Goal: Information Seeking & Learning: Learn about a topic

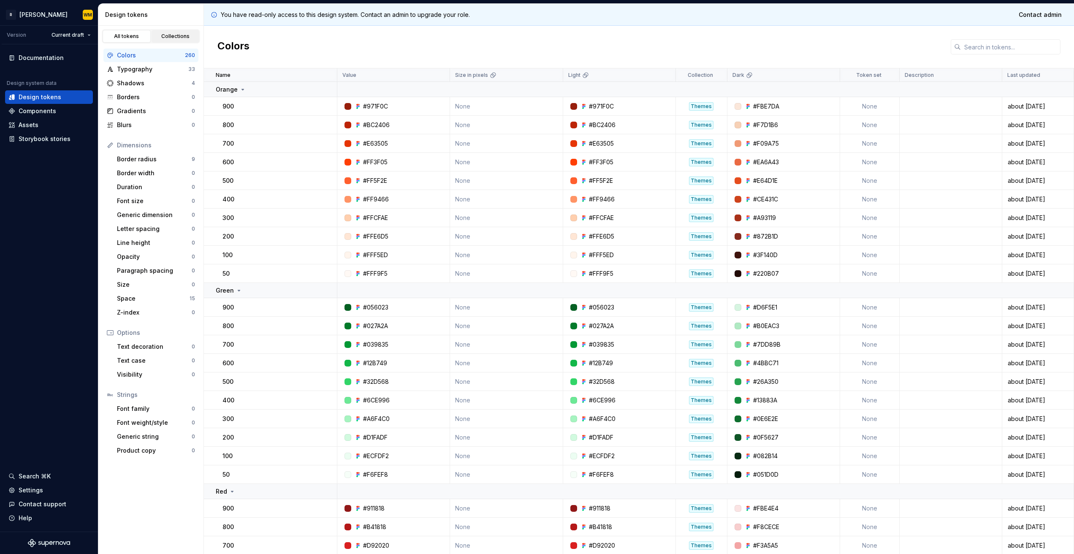
click at [169, 38] on div "Collections" at bounding box center [175, 36] width 42 height 7
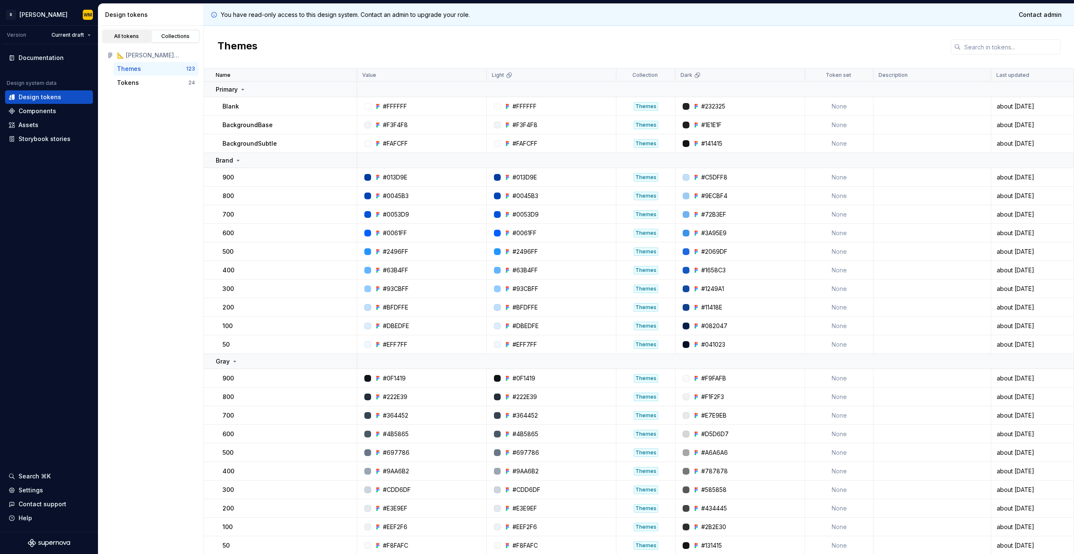
click at [129, 35] on div "All tokens" at bounding box center [127, 36] width 42 height 7
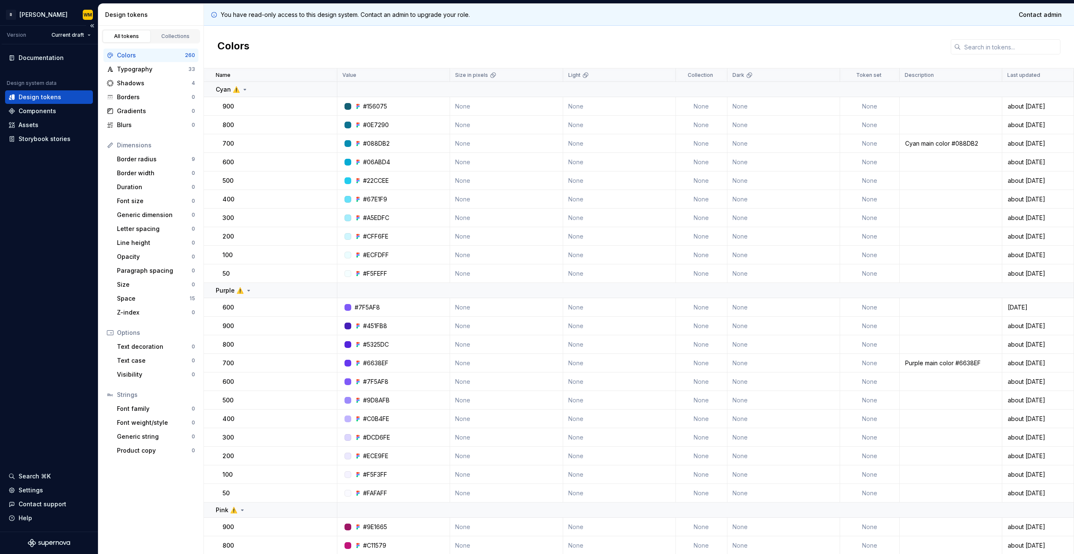
click at [43, 265] on div "Documentation Design system data Design tokens Components Assets Storybook stor…" at bounding box center [49, 287] width 98 height 487
drag, startPoint x: 57, startPoint y: 208, endPoint x: 60, endPoint y: 159, distance: 48.6
click at [57, 207] on div "Documentation Design system data Design tokens Components Assets Storybook stor…" at bounding box center [49, 287] width 98 height 487
click at [44, 108] on div "Components" at bounding box center [38, 111] width 38 height 8
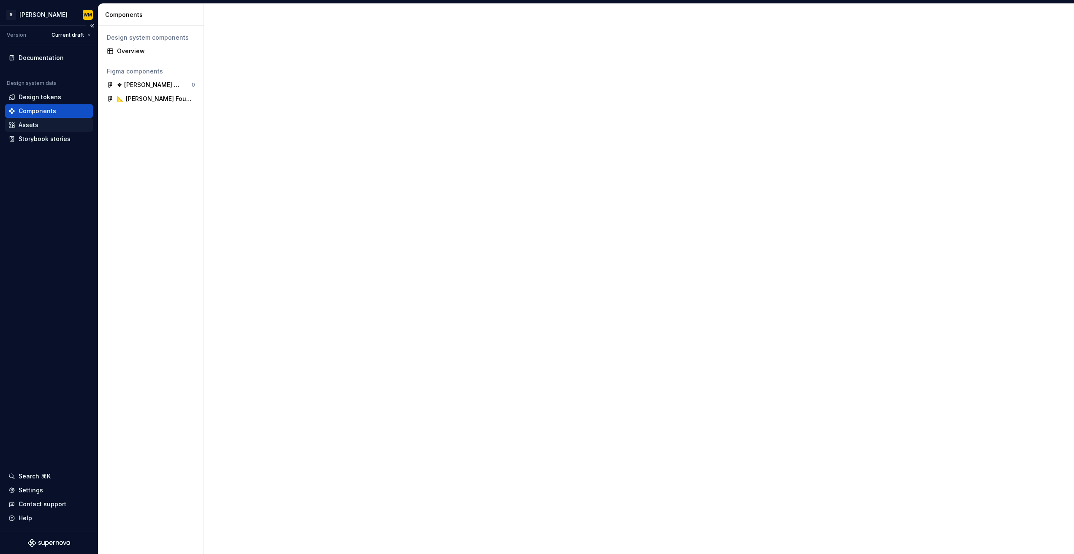
click at [46, 122] on div "Assets" at bounding box center [48, 125] width 81 height 8
click at [43, 60] on div "Documentation" at bounding box center [41, 58] width 45 height 8
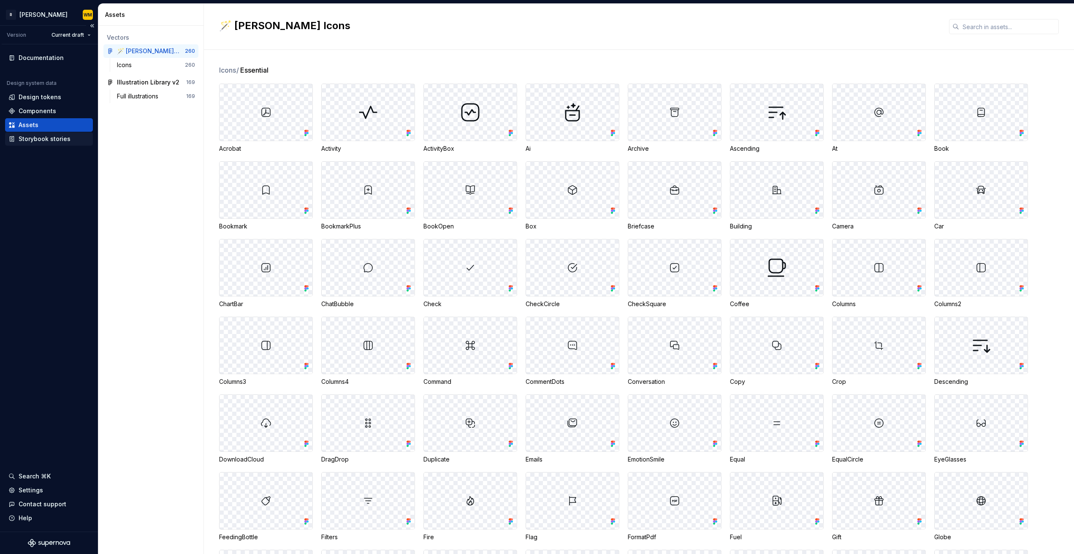
click at [38, 138] on div "Storybook stories" at bounding box center [45, 139] width 52 height 8
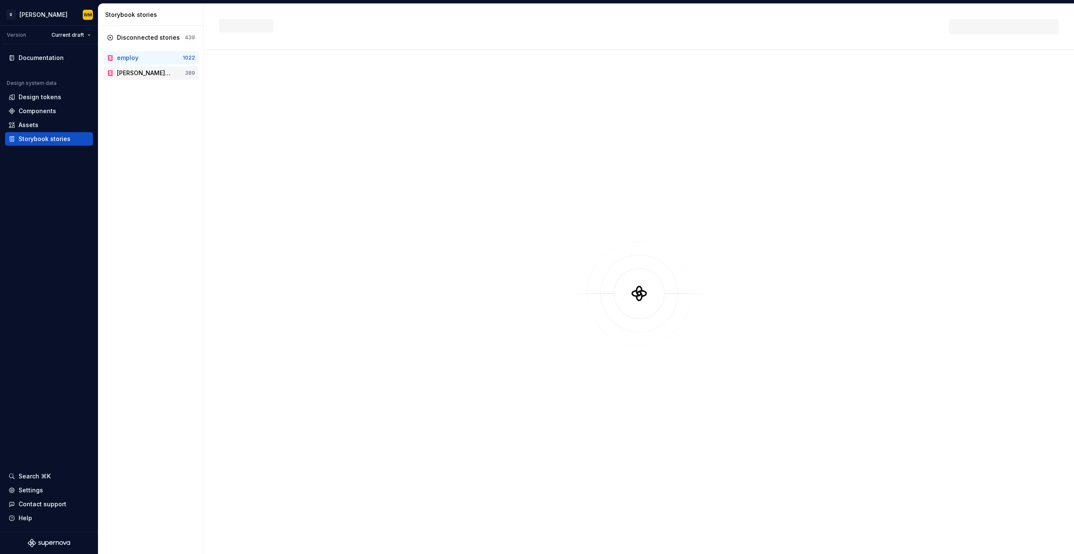
click at [135, 71] on div "Norma Storybook" at bounding box center [144, 73] width 54 height 8
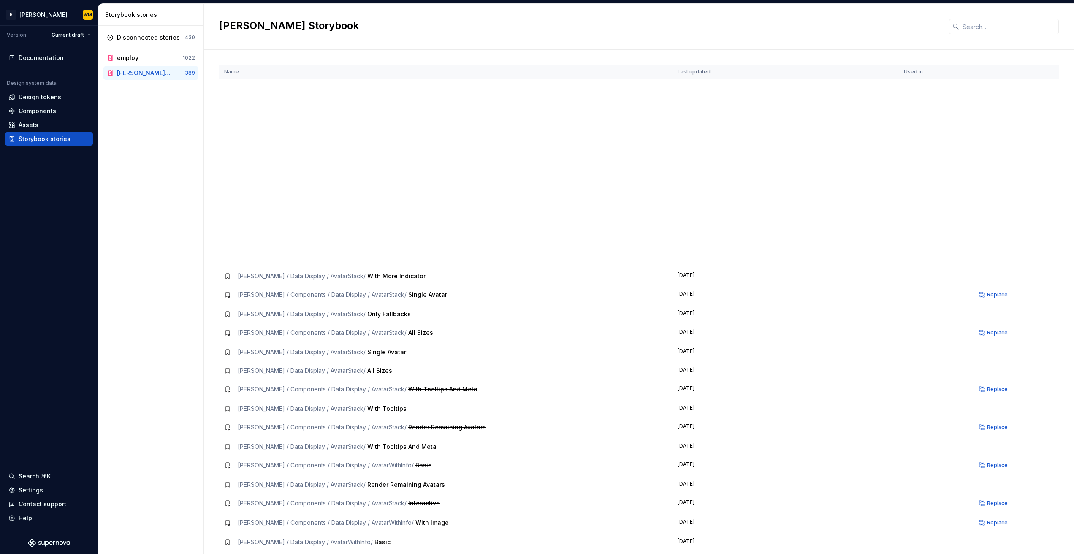
scroll to position [321, 0]
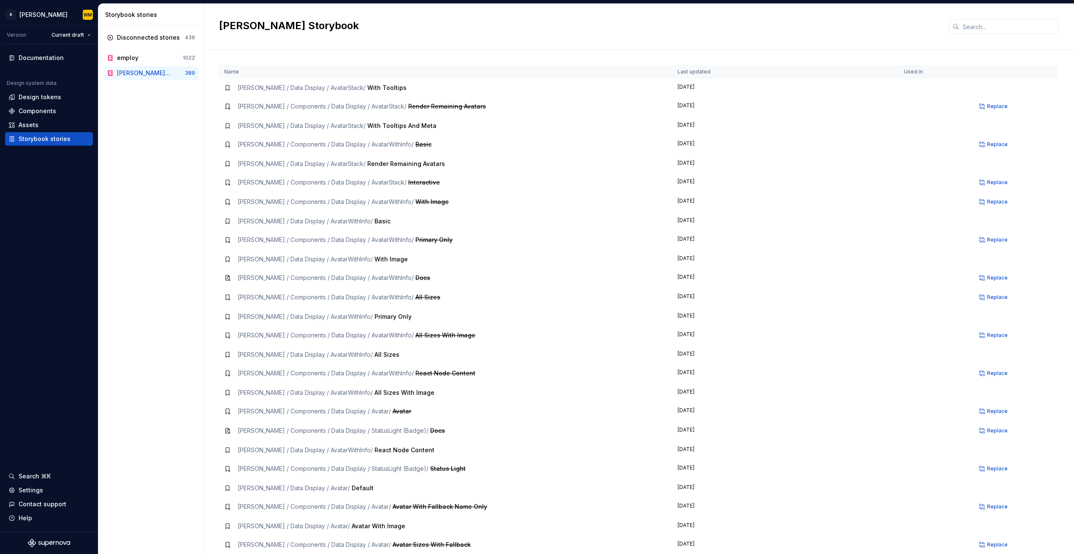
click at [367, 166] on span "Render Remaining Avatars" at bounding box center [406, 163] width 78 height 7
click at [386, 165] on span "Render Remaining Avatars" at bounding box center [406, 163] width 78 height 7
drag, startPoint x: 432, startPoint y: 165, endPoint x: 314, endPoint y: 179, distance: 119.4
click at [431, 165] on div "Norma / Data Display / AvatarStack / Render Remaining Avatars" at bounding box center [445, 164] width 443 height 8
drag, startPoint x: 189, startPoint y: 170, endPoint x: 243, endPoint y: 165, distance: 54.3
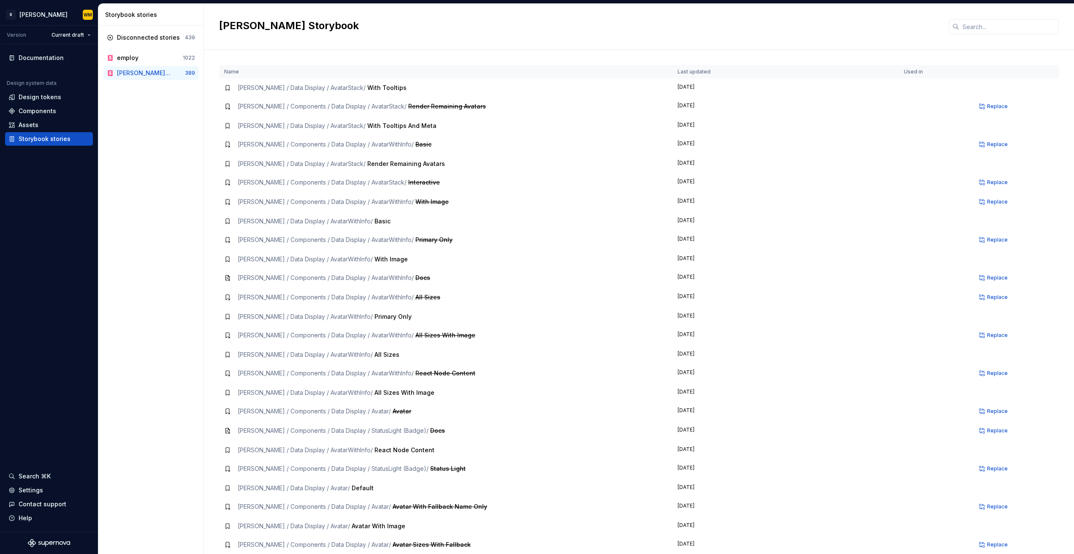
click at [189, 170] on div "Disconnected stories 439 employ 1022 Norma Storybook 389" at bounding box center [150, 290] width 105 height 528
click at [248, 164] on span "Norma / Data Display / AvatarStack /" at bounding box center [302, 163] width 128 height 7
click at [441, 159] on td "Norma / Data Display / AvatarStack / Render Remaining Avatars" at bounding box center [445, 163] width 453 height 19
click at [956, 190] on td at bounding box center [935, 182] width 73 height 19
click at [988, 144] on span "Replace" at bounding box center [997, 144] width 21 height 7
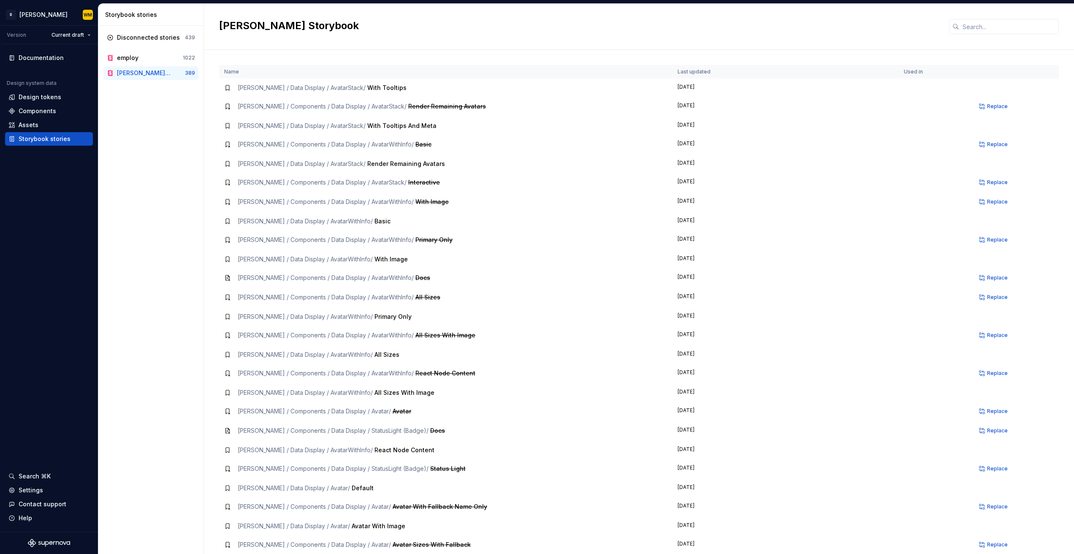
click at [977, 16] on div "Norma Storybook" at bounding box center [639, 27] width 870 height 46
drag, startPoint x: 973, startPoint y: 22, endPoint x: 864, endPoint y: 51, distance: 112.5
click at [971, 24] on input "text" at bounding box center [1009, 26] width 100 height 15
click at [118, 174] on div "Disconnected stories 439 employ 1022 Norma Storybook 389" at bounding box center [150, 290] width 105 height 528
click at [61, 544] on icon "Supernova Logo" at bounding box center [62, 543] width 4 height 4
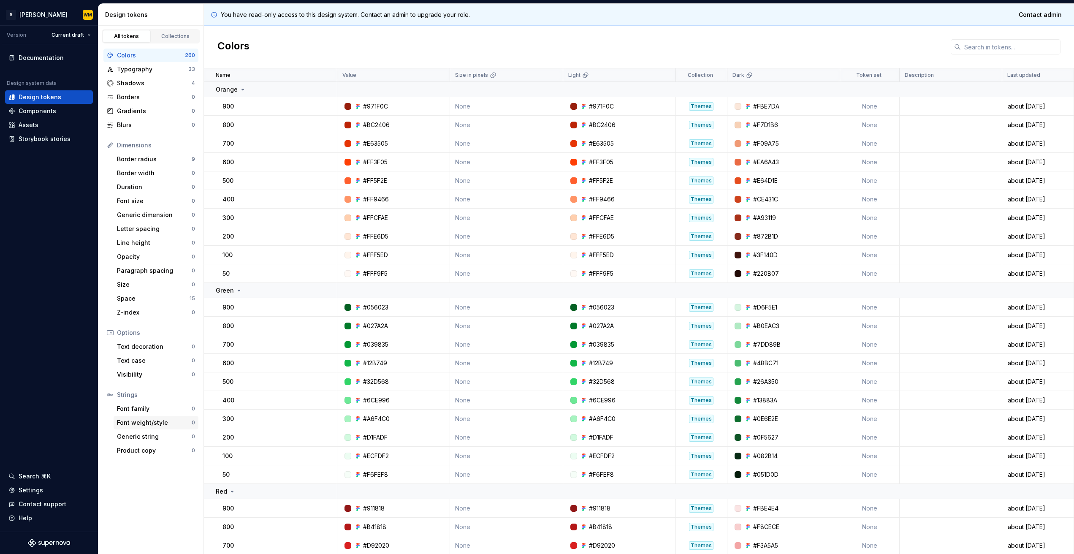
click at [149, 422] on div "Font weight/style" at bounding box center [154, 422] width 75 height 8
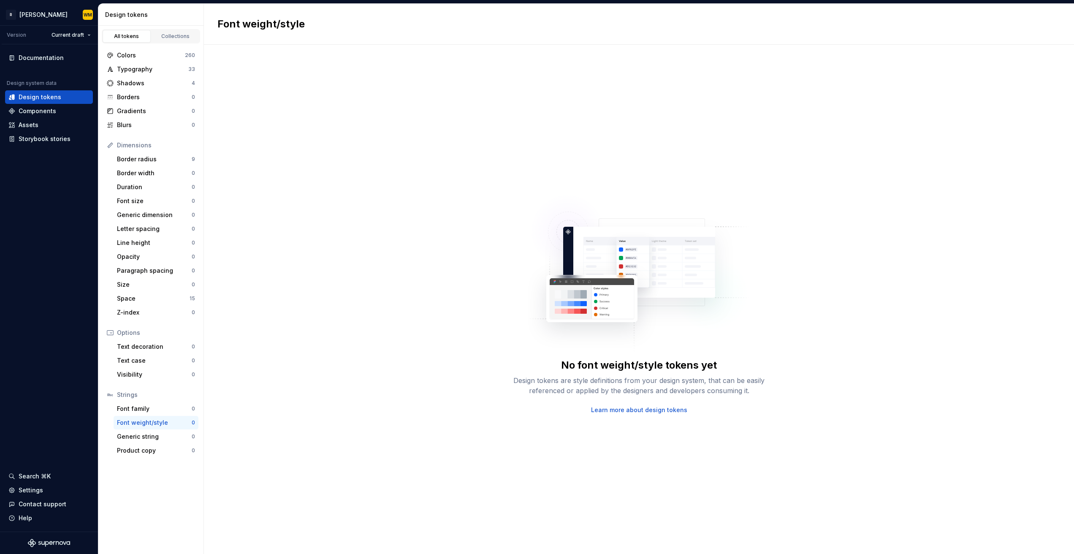
click at [476, 160] on div "No font weight/style tokens yet Design tokens are style definitions from your d…" at bounding box center [639, 299] width 870 height 509
click at [508, 132] on div "No font weight/style tokens yet Design tokens are style definitions from your d…" at bounding box center [639, 299] width 870 height 509
click at [52, 61] on div "Documentation" at bounding box center [41, 58] width 45 height 8
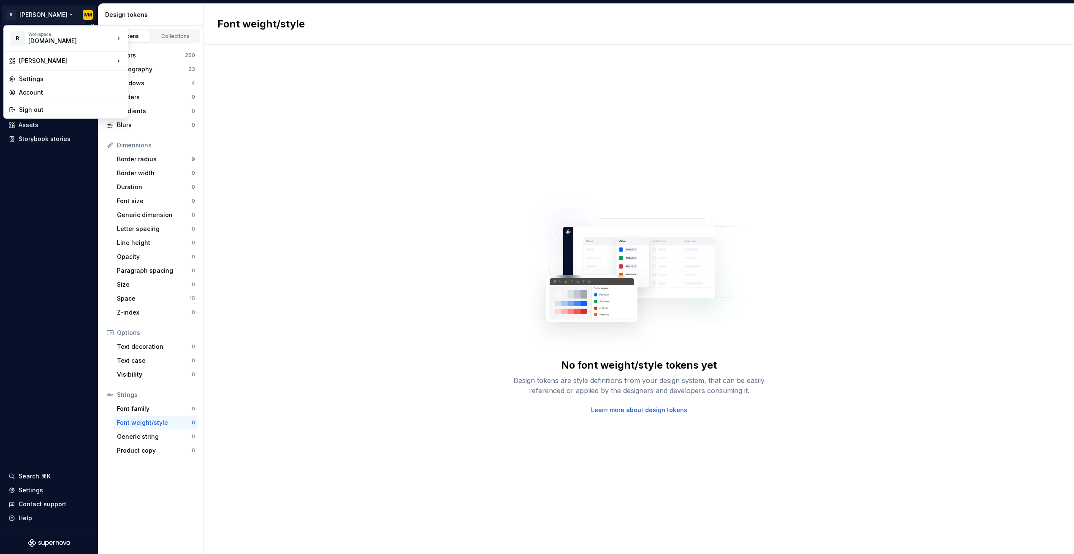
click at [35, 11] on html "R [PERSON_NAME] WM Version Current draft Documentation Design system data Desig…" at bounding box center [537, 277] width 1074 height 554
click at [56, 43] on div "Remote.com" at bounding box center [64, 41] width 72 height 8
click at [167, 76] on div "Norma: Zeroheight import" at bounding box center [194, 76] width 104 height 8
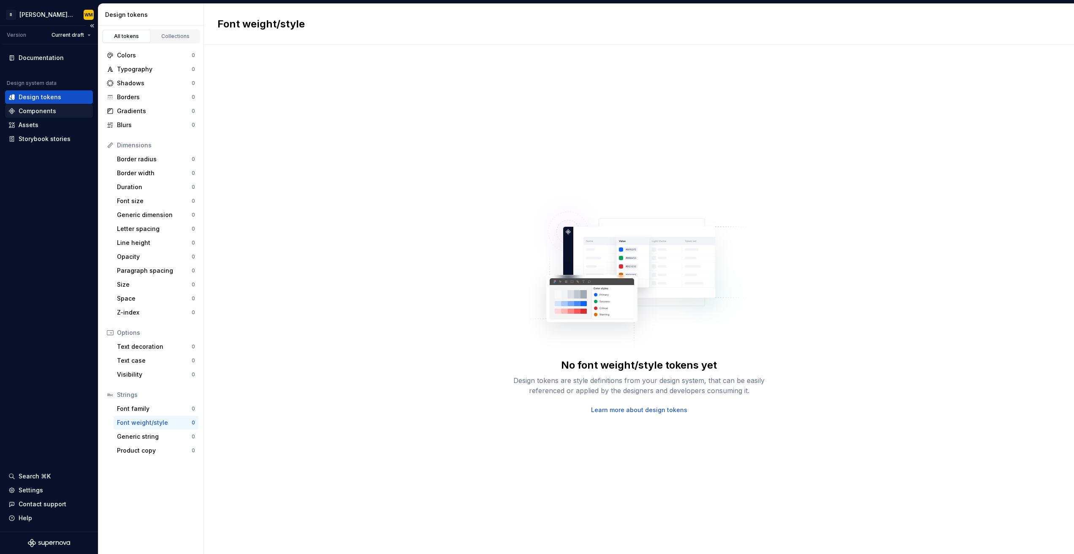
click at [49, 112] on div "Components" at bounding box center [38, 111] width 38 height 8
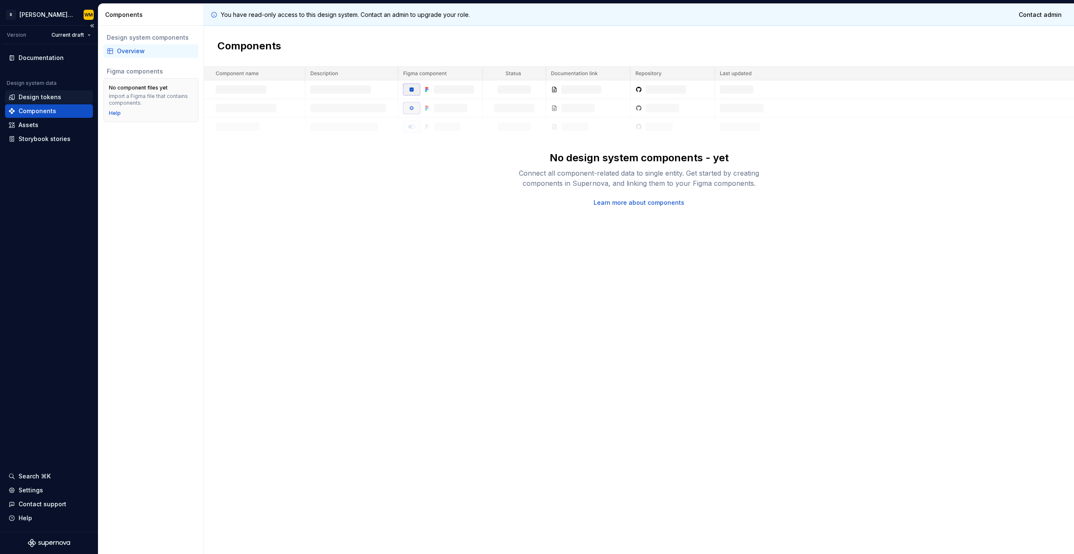
click at [41, 90] on div "Design tokens" at bounding box center [49, 97] width 88 height 14
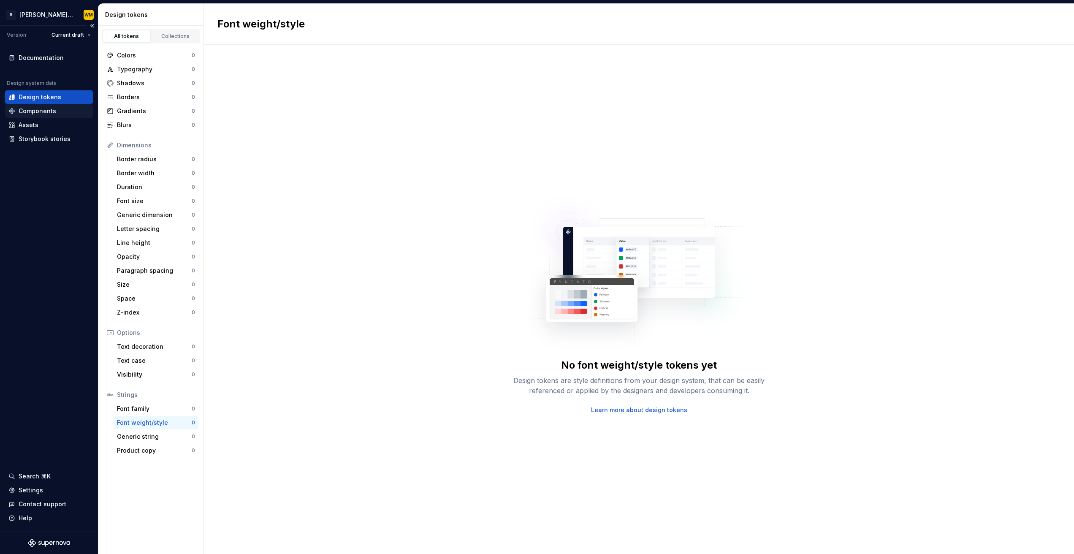
click at [43, 115] on div "Components" at bounding box center [49, 111] width 88 height 14
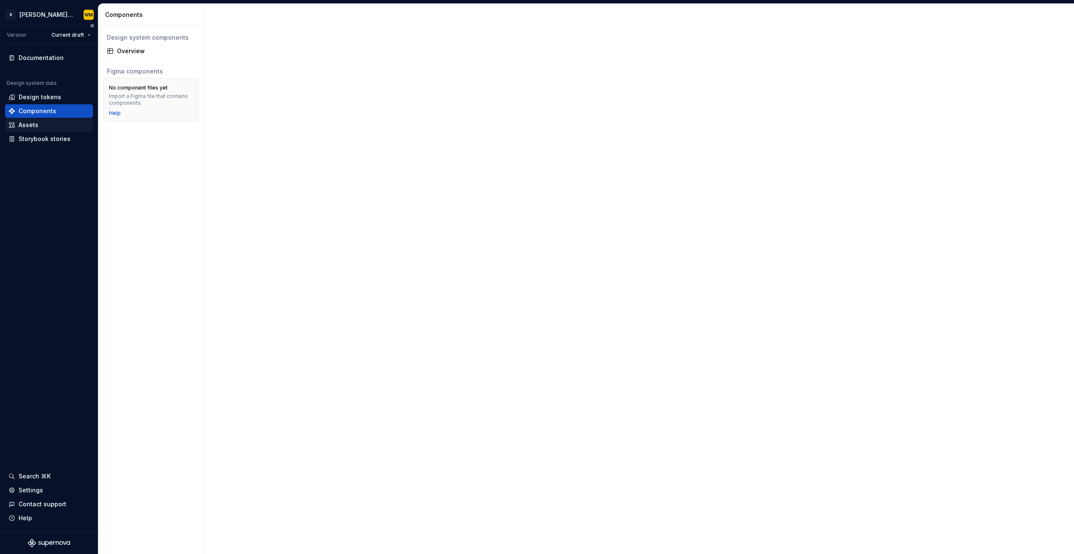
click at [44, 124] on div "Assets" at bounding box center [48, 125] width 81 height 8
click at [39, 139] on div "Storybook stories" at bounding box center [45, 139] width 52 height 8
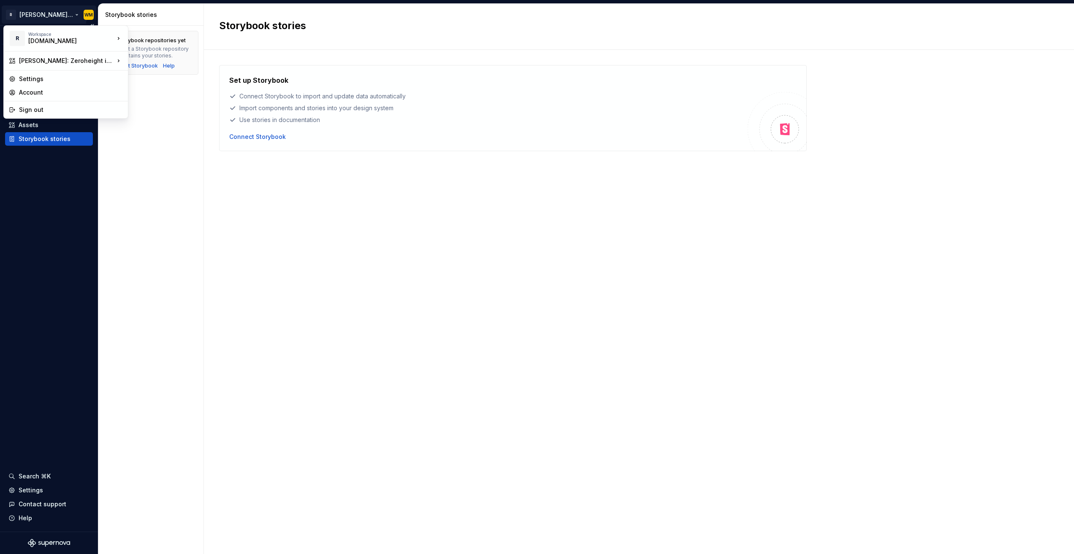
click at [57, 14] on html "R Norma: Zeroheight import WM Version Current draft Documentation Design system…" at bounding box center [537, 277] width 1074 height 554
click at [55, 43] on div "Remote.com" at bounding box center [64, 41] width 72 height 8
click at [52, 61] on div "Norma: Zeroheight import" at bounding box center [66, 61] width 95 height 8
click at [154, 65] on div "[PERSON_NAME]" at bounding box center [194, 62] width 104 height 8
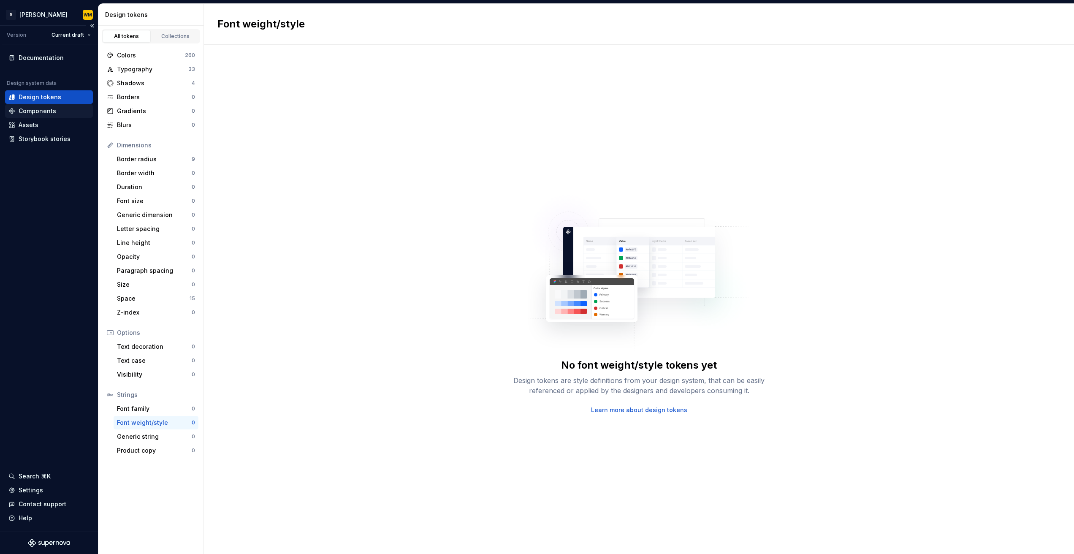
click at [44, 117] on div "Components" at bounding box center [49, 111] width 88 height 14
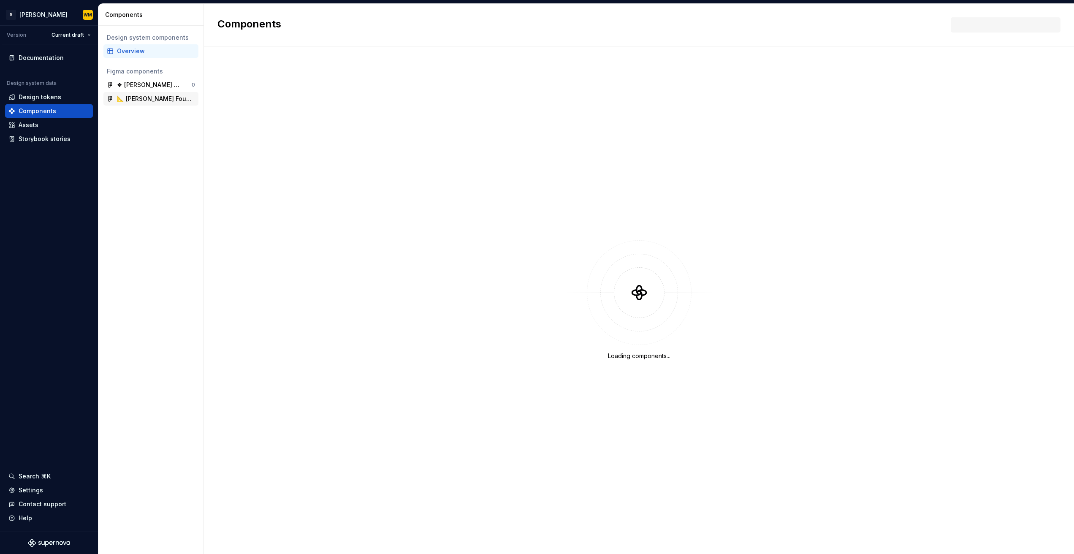
click at [154, 99] on div "❖ Norma Components 0 📐 Norma Foundations" at bounding box center [150, 91] width 95 height 27
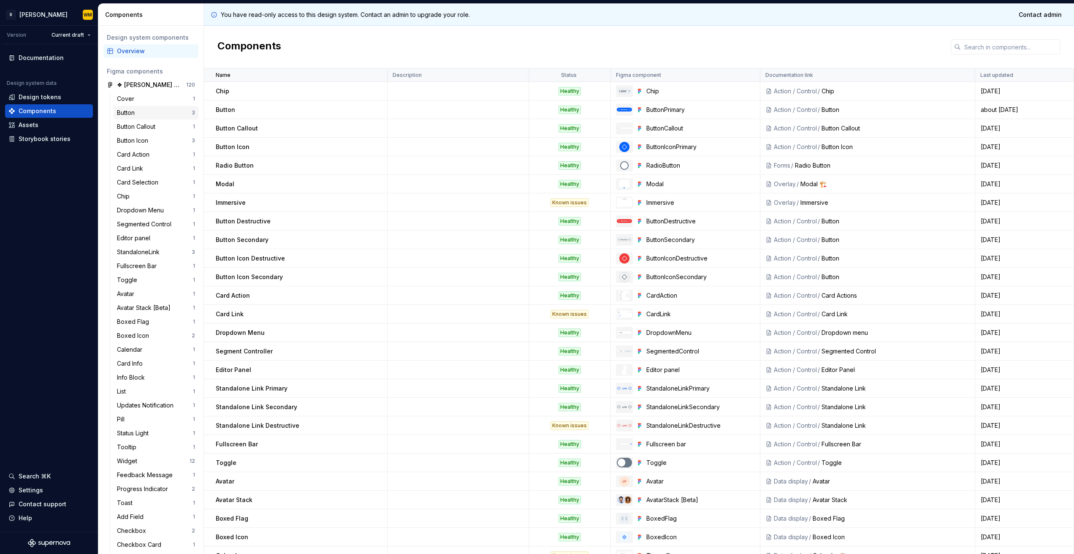
click at [143, 118] on div "Button 3" at bounding box center [156, 113] width 85 height 14
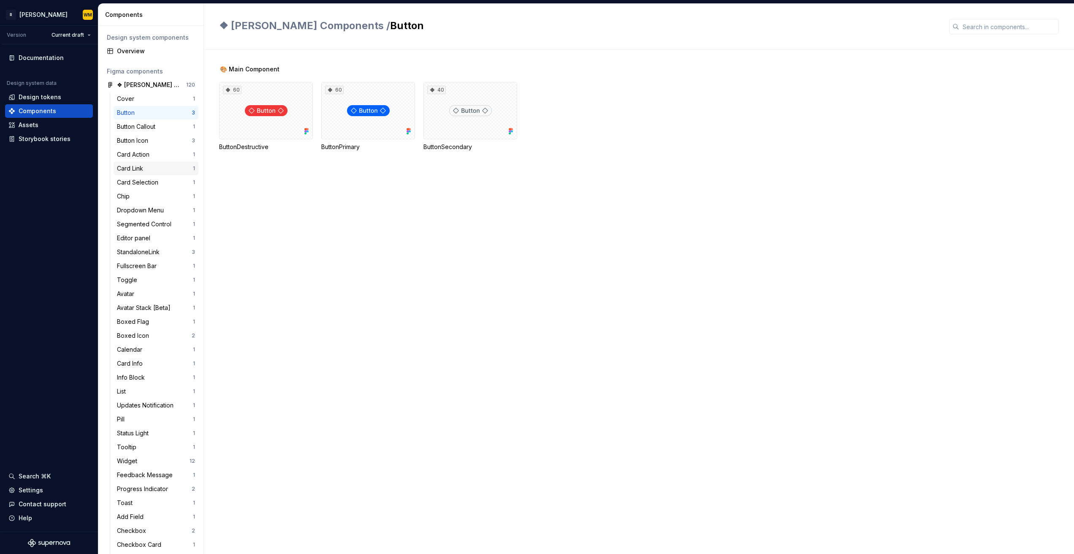
click at [175, 163] on div "Card Link 1" at bounding box center [156, 169] width 85 height 14
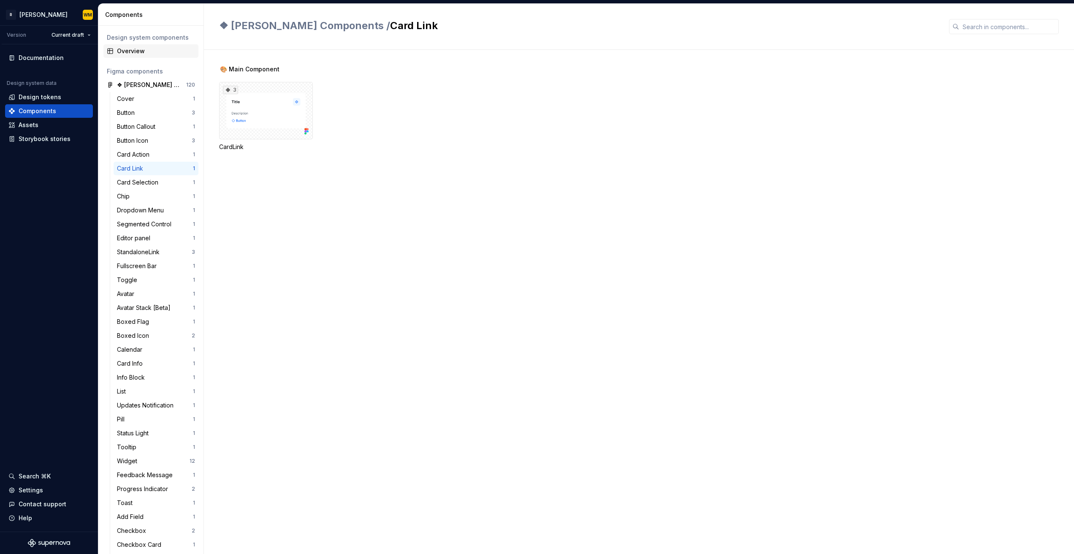
click at [153, 55] on div "Overview" at bounding box center [156, 51] width 78 height 8
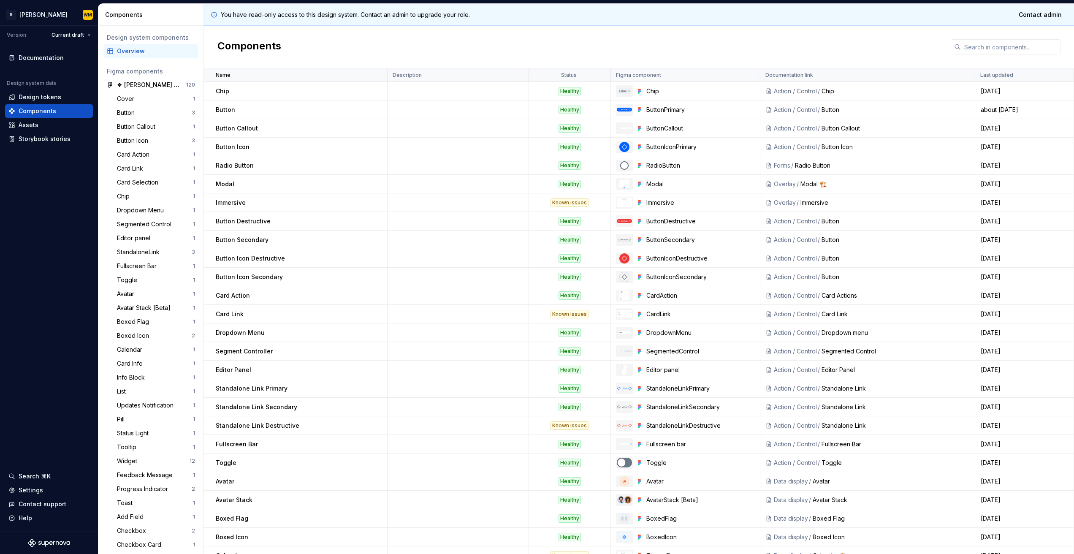
scroll to position [810, 0]
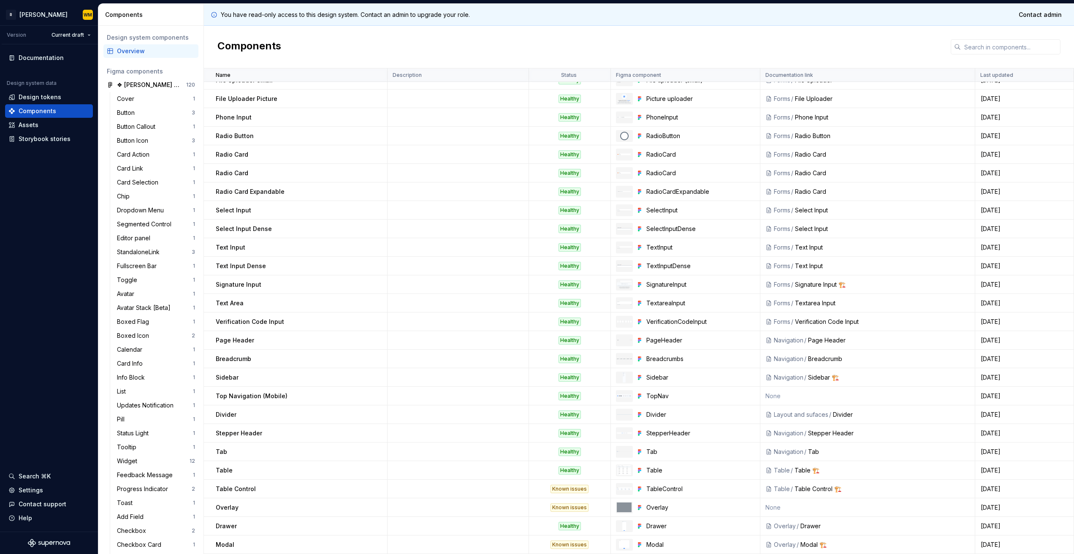
click at [249, 225] on p "Select Input Dense" at bounding box center [244, 229] width 56 height 8
click at [247, 231] on p "Select Input Dense" at bounding box center [244, 229] width 56 height 8
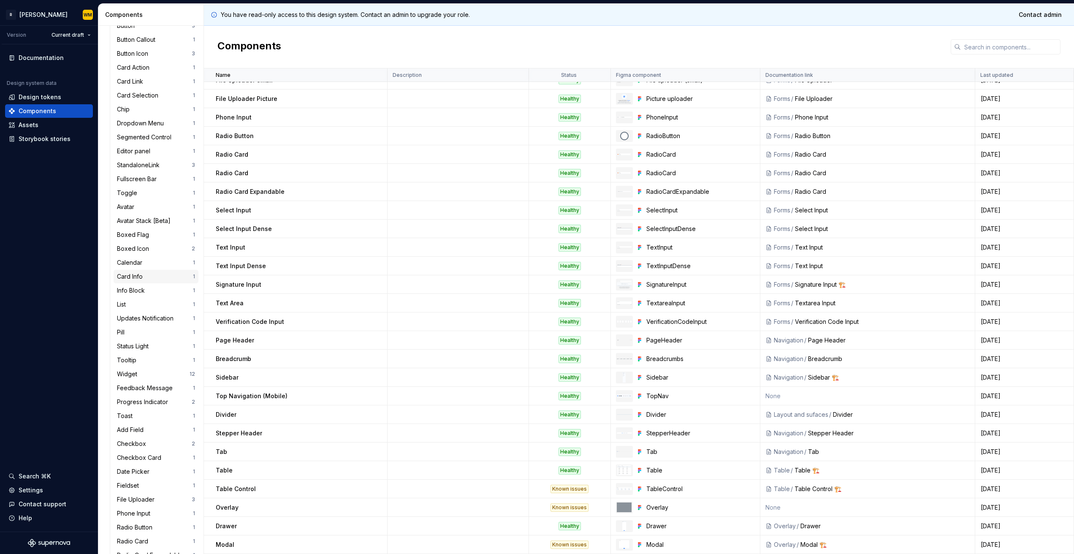
click at [145, 280] on div "Card Info" at bounding box center [131, 276] width 29 height 8
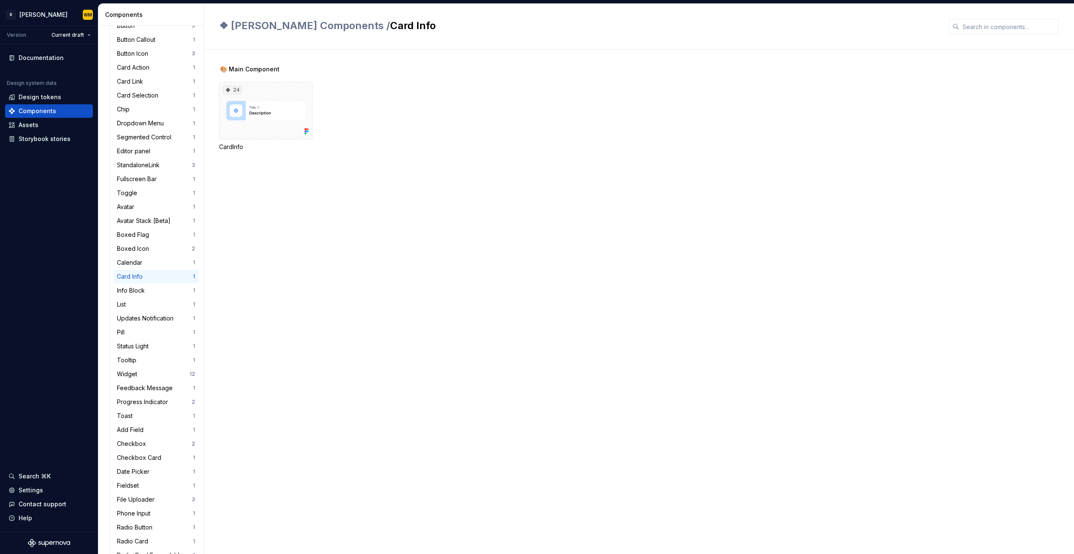
scroll to position [478, 0]
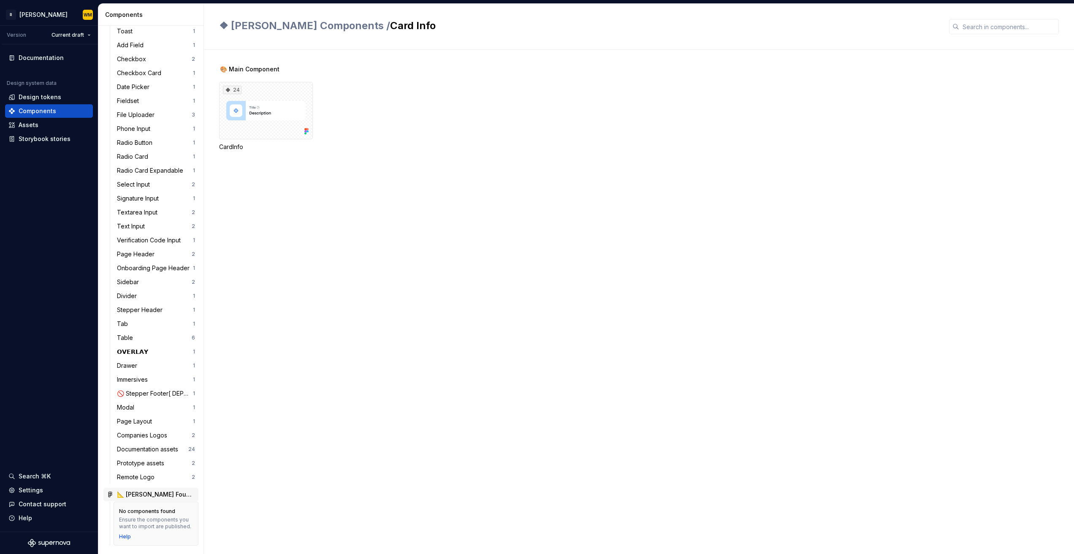
click at [160, 490] on div "📐 Norma Foundations" at bounding box center [156, 494] width 78 height 8
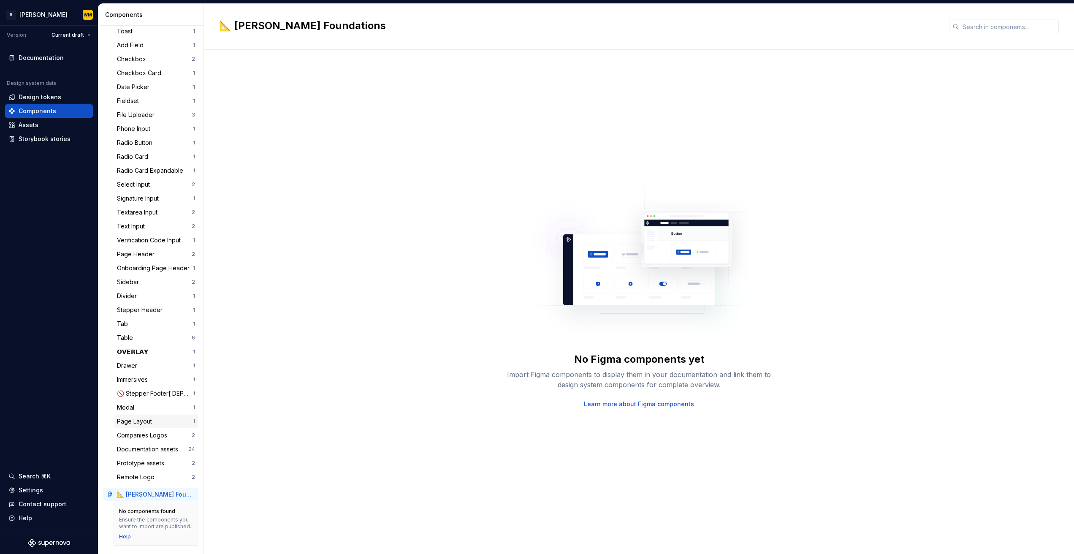
click at [143, 415] on div "Page Layout 1" at bounding box center [156, 422] width 85 height 14
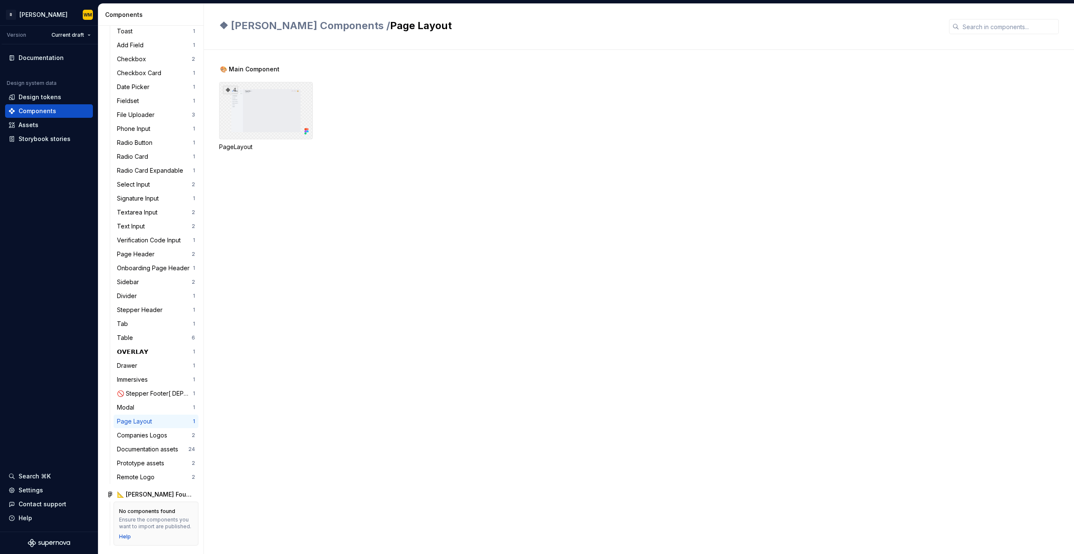
click at [254, 116] on div "4" at bounding box center [266, 110] width 94 height 57
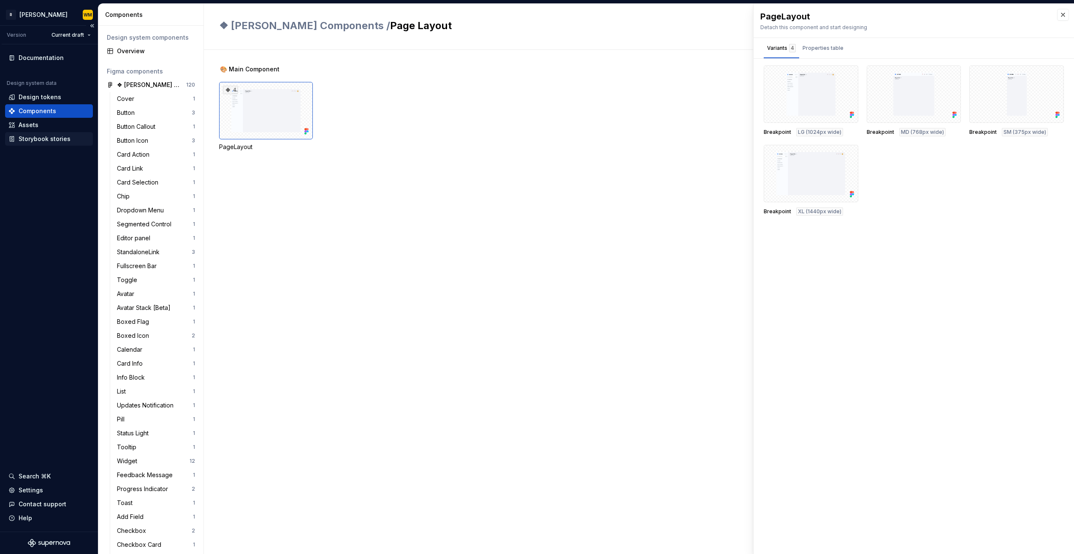
click at [43, 139] on div "Storybook stories" at bounding box center [45, 139] width 52 height 8
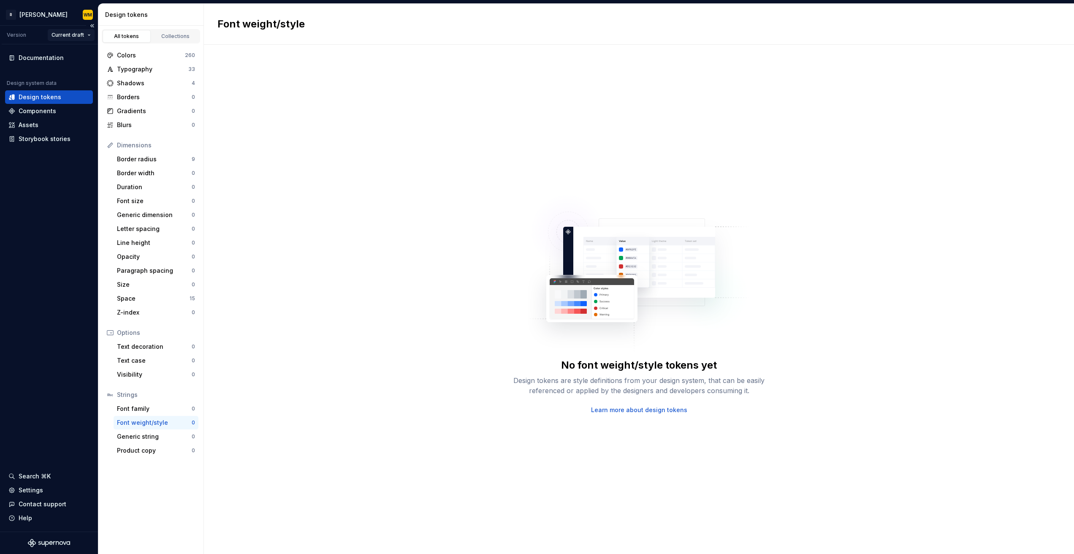
click at [82, 35] on html "R [PERSON_NAME] WM Version Current draft Documentation Design system data Desig…" at bounding box center [537, 277] width 1074 height 554
click at [93, 66] on div "v 1.0.0 - Release day" at bounding box center [103, 65] width 76 height 8
click at [25, 233] on div "Documentation Design system data Design tokens Components Assets Storybook stor…" at bounding box center [49, 287] width 98 height 487
click at [387, 176] on div "No font weight/style tokens yet Design tokens are style definitions from your d…" at bounding box center [639, 299] width 870 height 509
drag, startPoint x: 359, startPoint y: 143, endPoint x: 409, endPoint y: 124, distance: 53.3
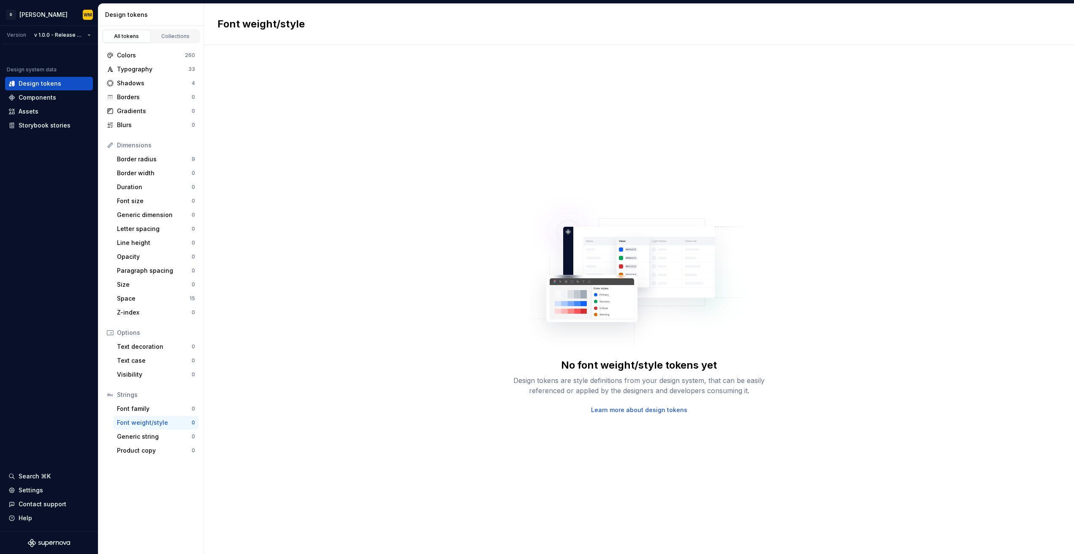
click at [359, 143] on div "No font weight/style tokens yet Design tokens are style definitions from your d…" at bounding box center [639, 299] width 870 height 509
click at [414, 123] on div "No font weight/style tokens yet Design tokens are style definitions from your d…" at bounding box center [639, 299] width 870 height 509
